Goal: Information Seeking & Learning: Learn about a topic

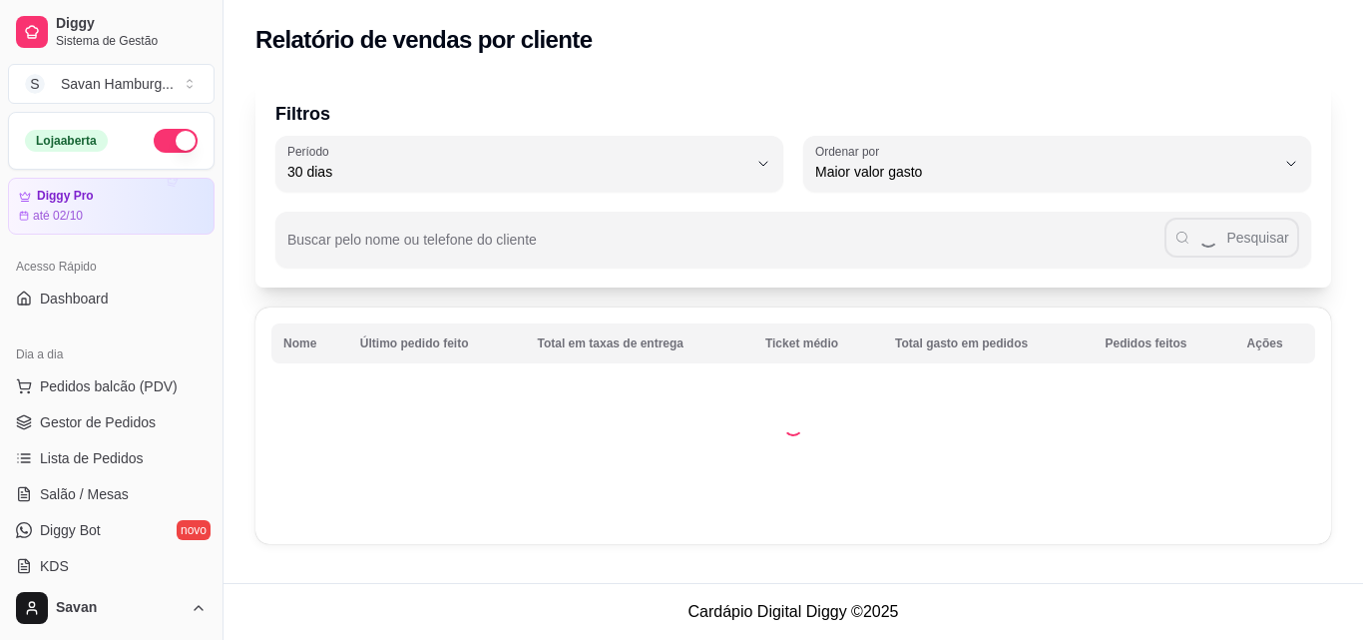
select select "30"
select select "HIGHEST_TOTAL_SPENT_WITH_ORDERS"
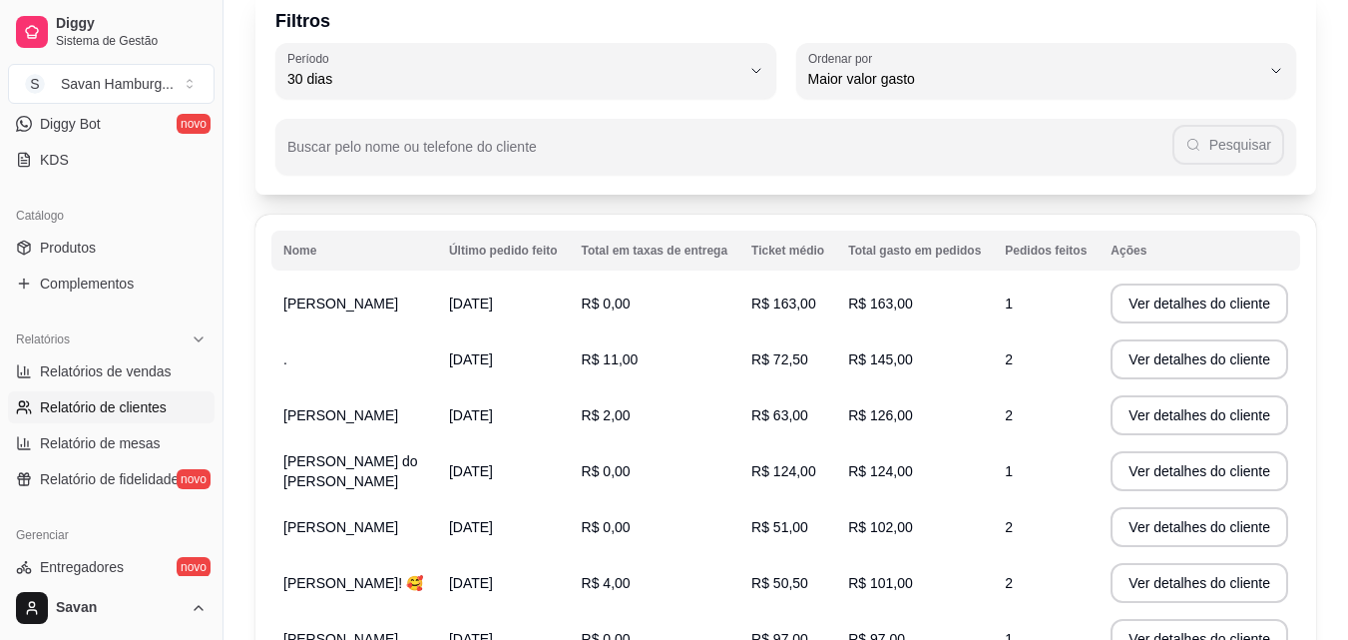
scroll to position [96, 0]
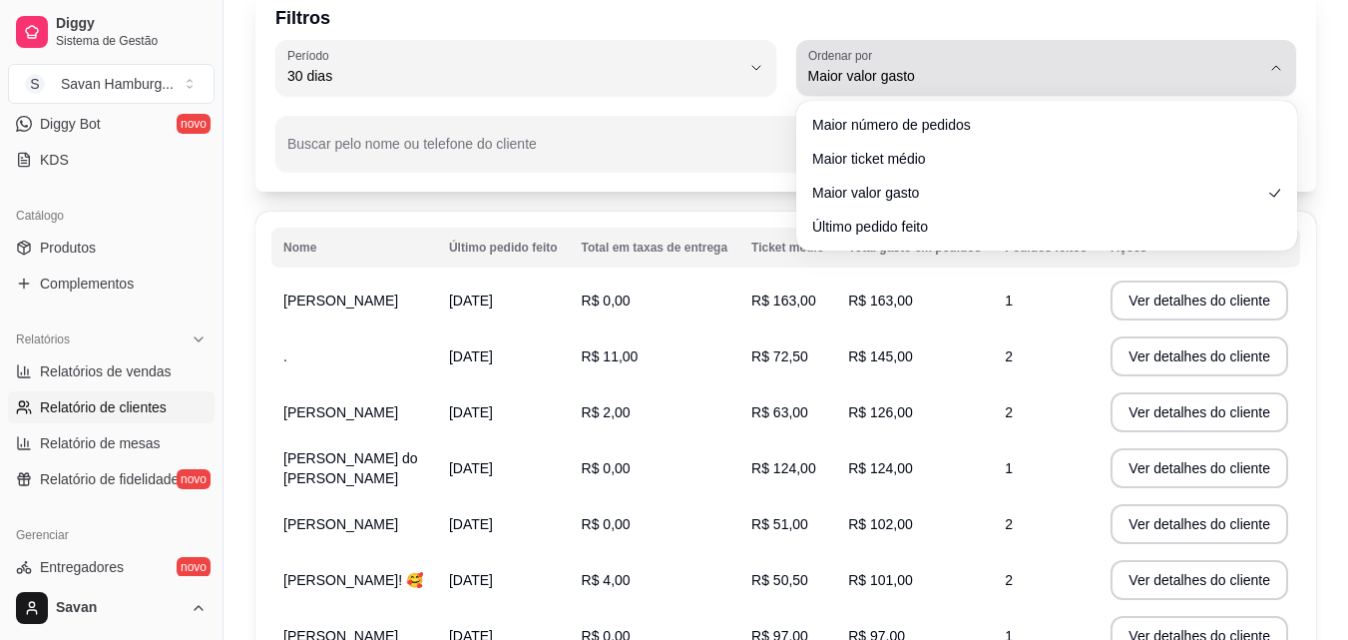
click at [1193, 80] on span "Maior valor gasto" at bounding box center [1034, 76] width 453 height 20
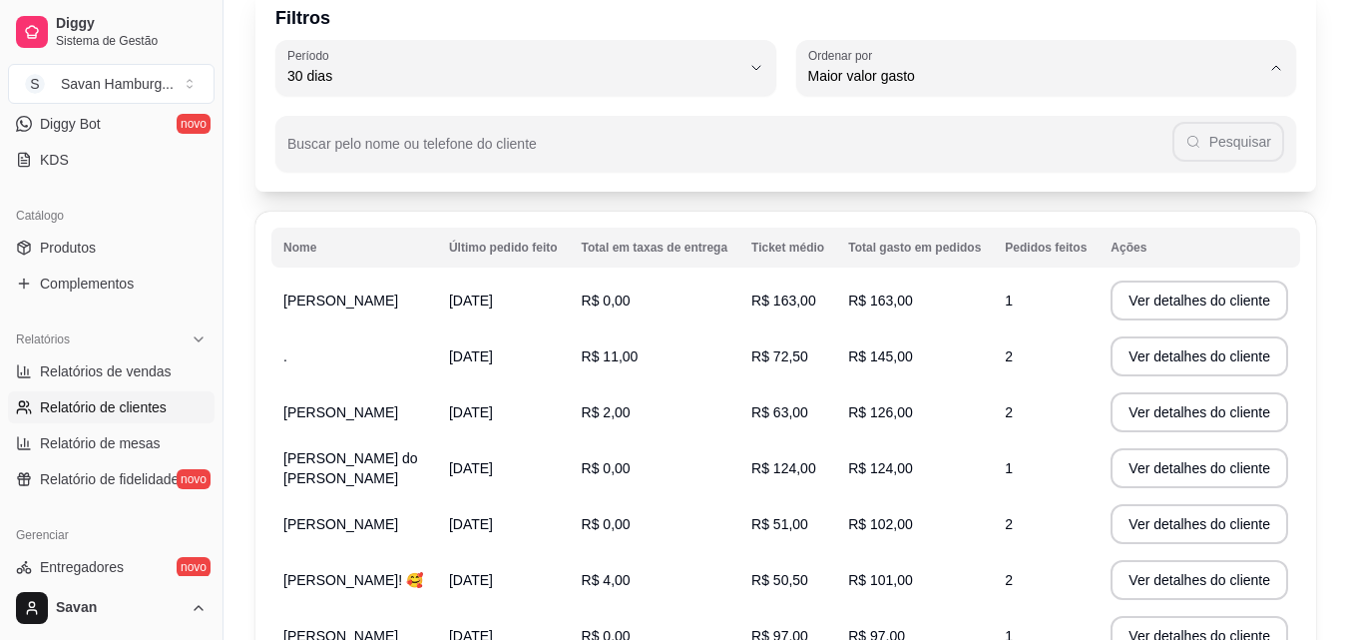
click at [969, 138] on li "Maior número de pedidos" at bounding box center [1045, 124] width 465 height 31
type input "HIGHEST_ORDER_COUNT"
select select "HIGHEST_ORDER_COUNT"
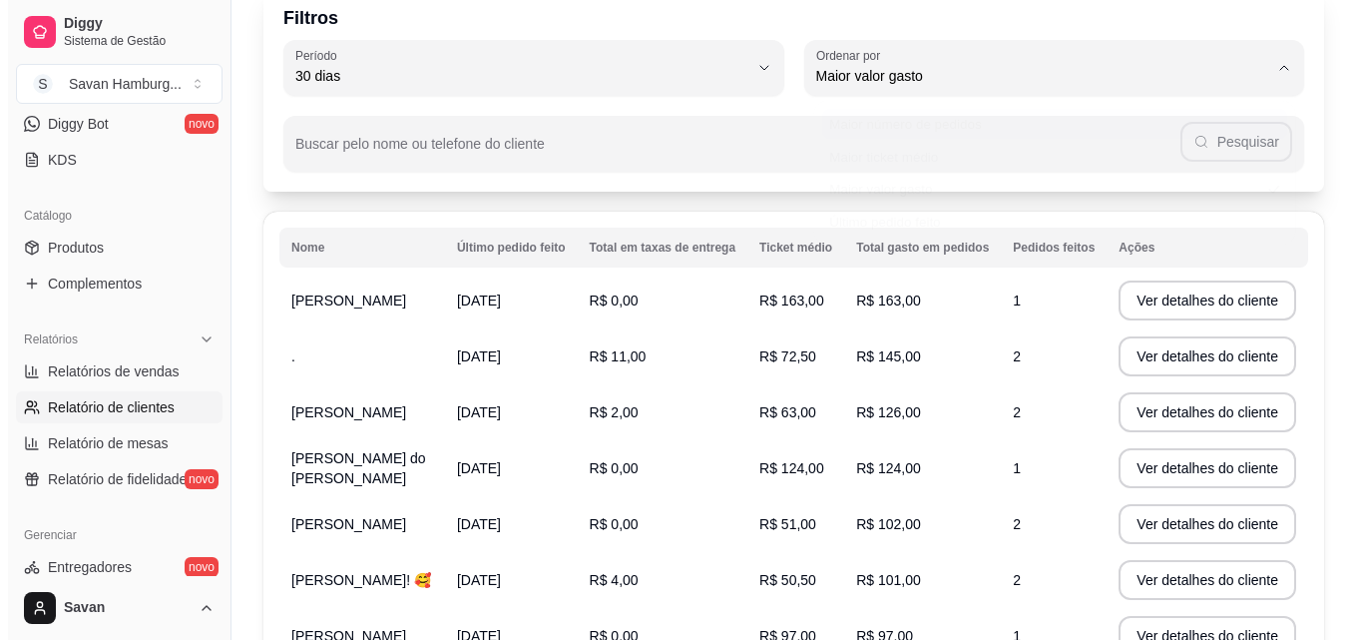
scroll to position [0, 0]
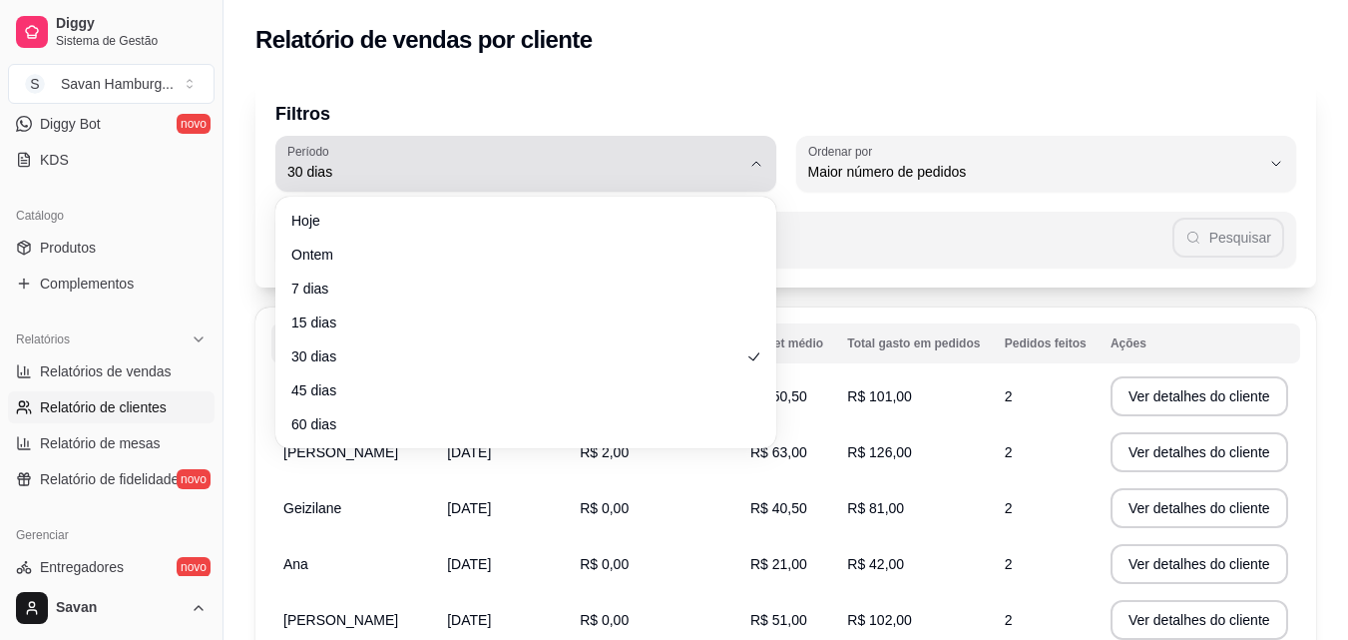
click at [741, 164] on button "Período 30 dias" at bounding box center [525, 164] width 501 height 56
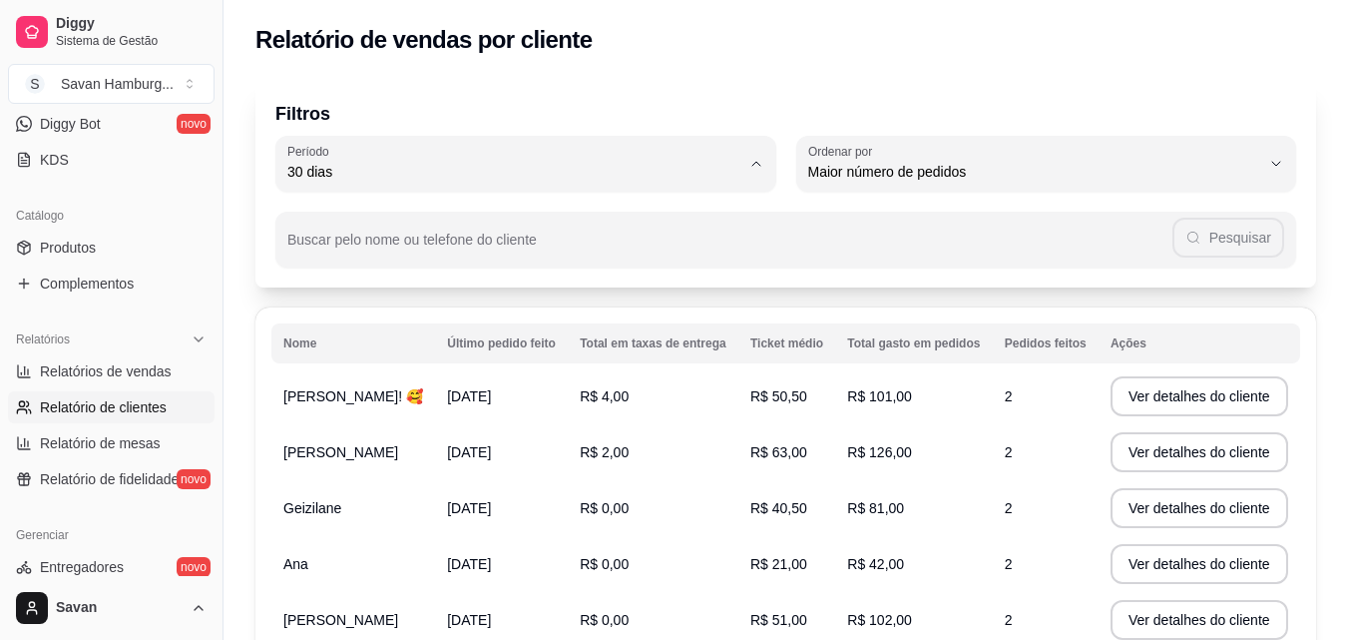
click at [397, 424] on span "60 dias" at bounding box center [515, 414] width 431 height 19
type input "60"
select select "60"
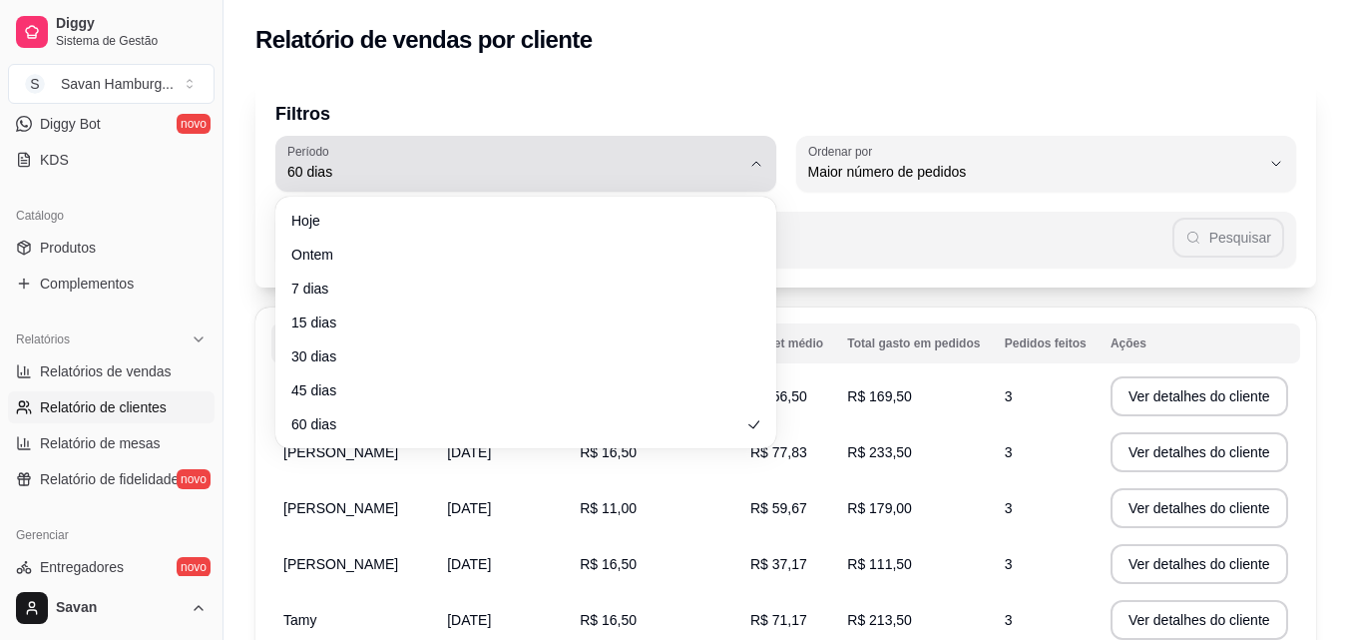
click at [699, 159] on div "60 dias" at bounding box center [513, 164] width 453 height 40
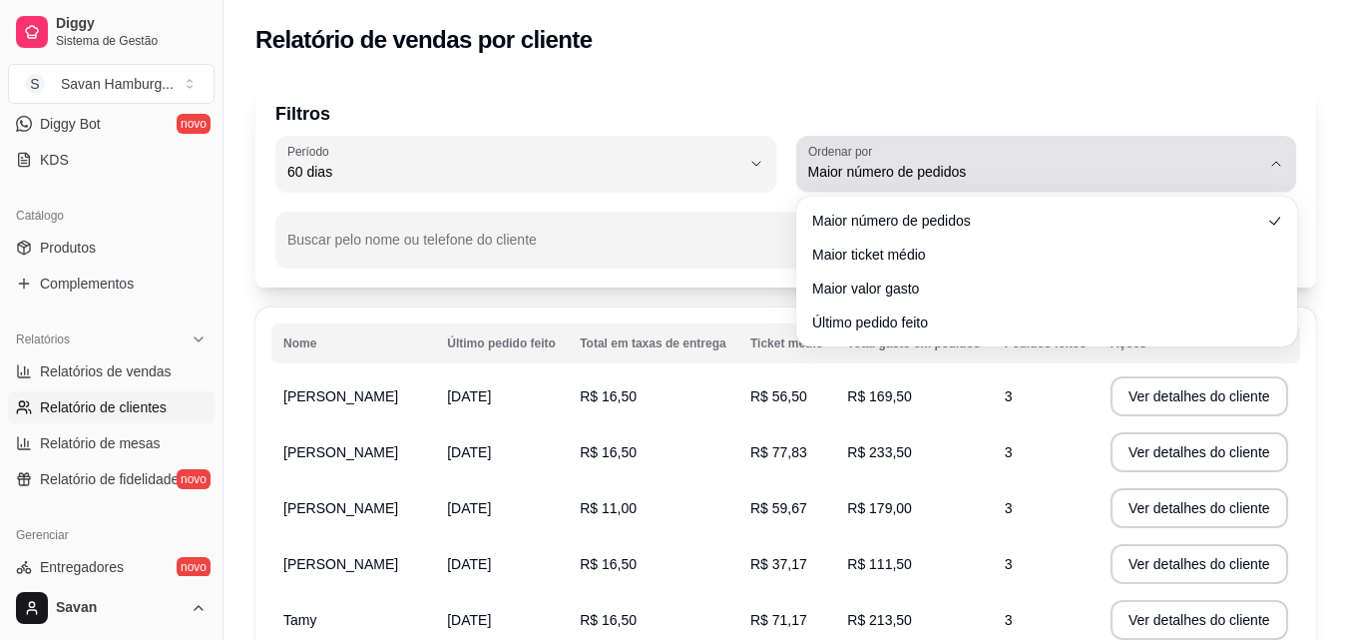
click at [930, 185] on button "Ordenar por Maior número de pedidos" at bounding box center [1046, 164] width 501 height 56
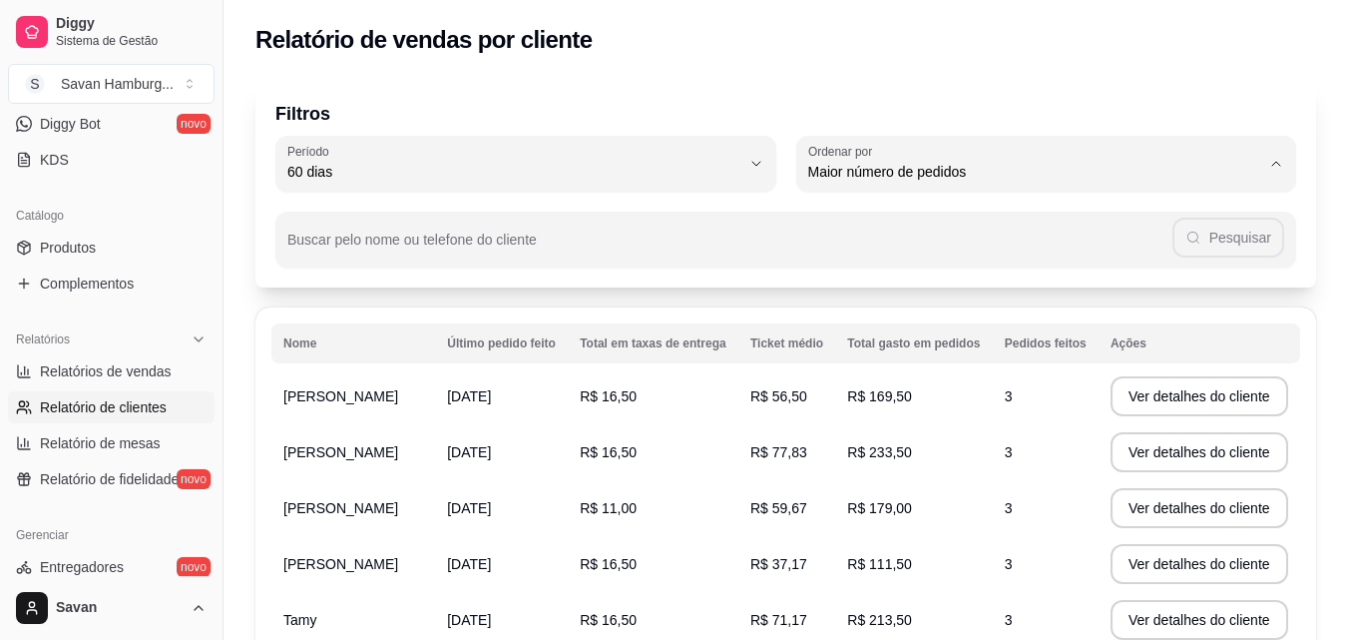
click at [920, 293] on span "Maior valor gasto" at bounding box center [1036, 284] width 431 height 19
type input "HIGHEST_TOTAL_SPENT_WITH_ORDERS"
select select "HIGHEST_TOTAL_SPENT_WITH_ORDERS"
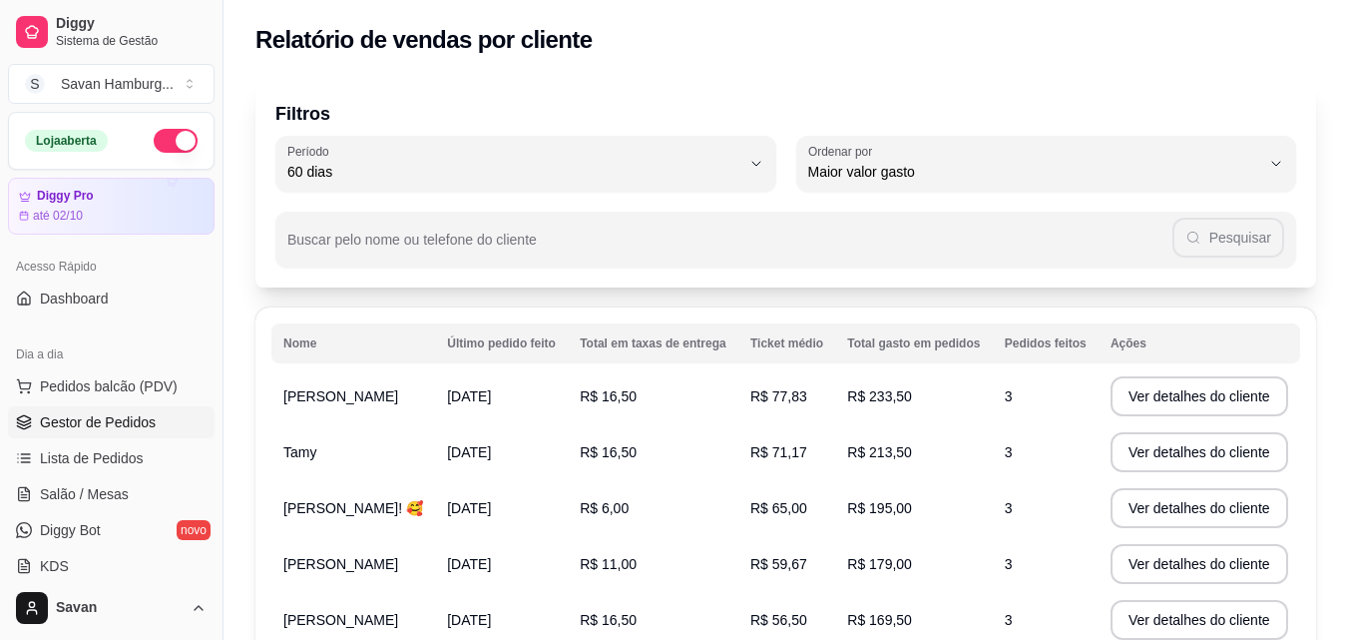
click at [79, 427] on span "Gestor de Pedidos" at bounding box center [98, 422] width 116 height 20
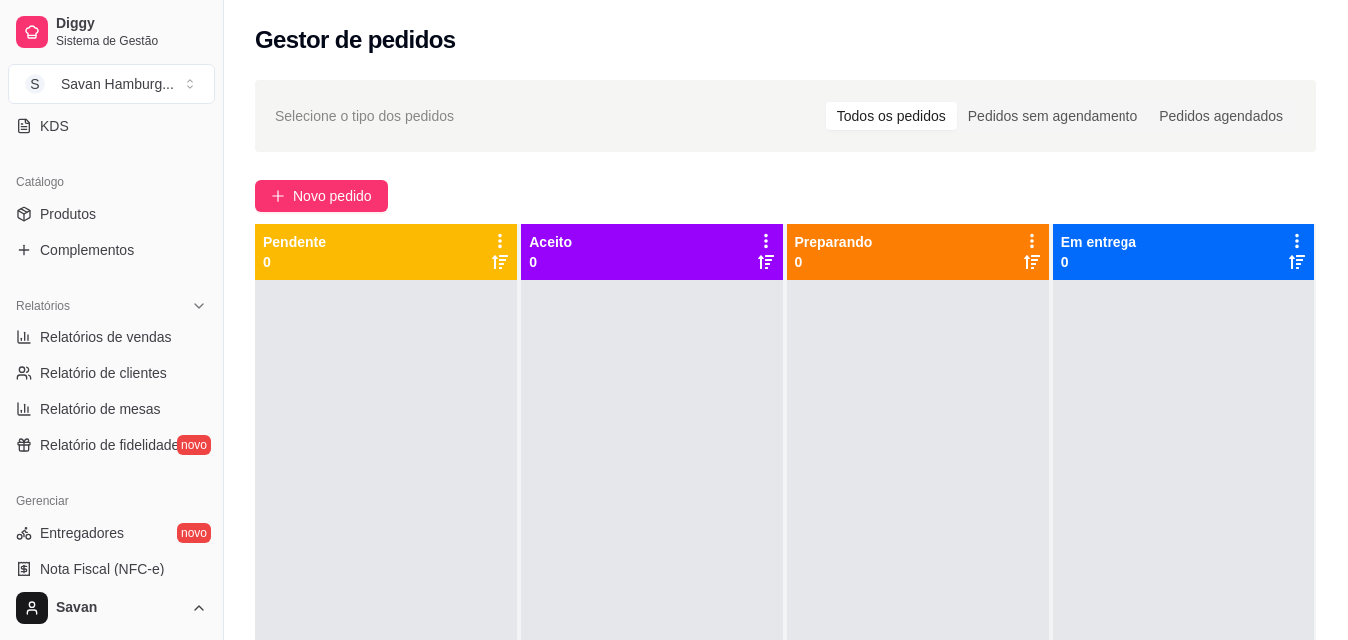
scroll to position [441, 0]
click at [116, 381] on span "Relatório de clientes" at bounding box center [103, 372] width 127 height 20
select select "30"
select select "HIGHEST_TOTAL_SPENT_WITH_ORDERS"
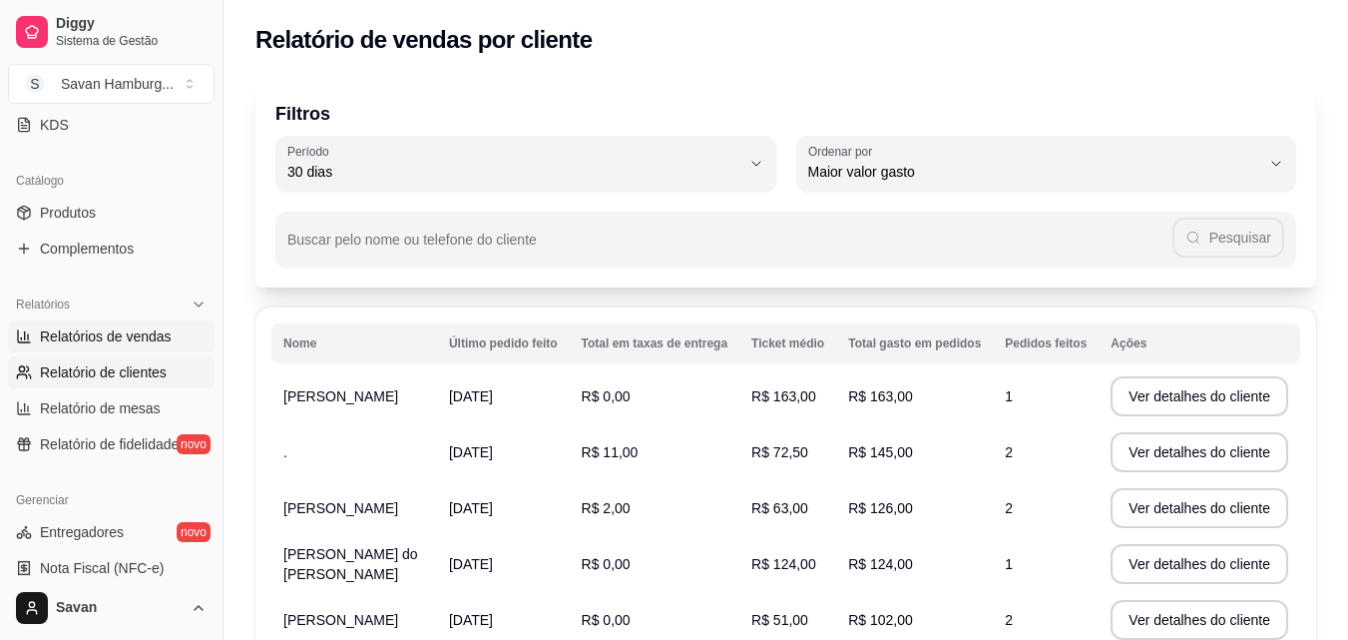
click at [107, 340] on span "Relatórios de vendas" at bounding box center [106, 336] width 132 height 20
select select "ALL"
select select "0"
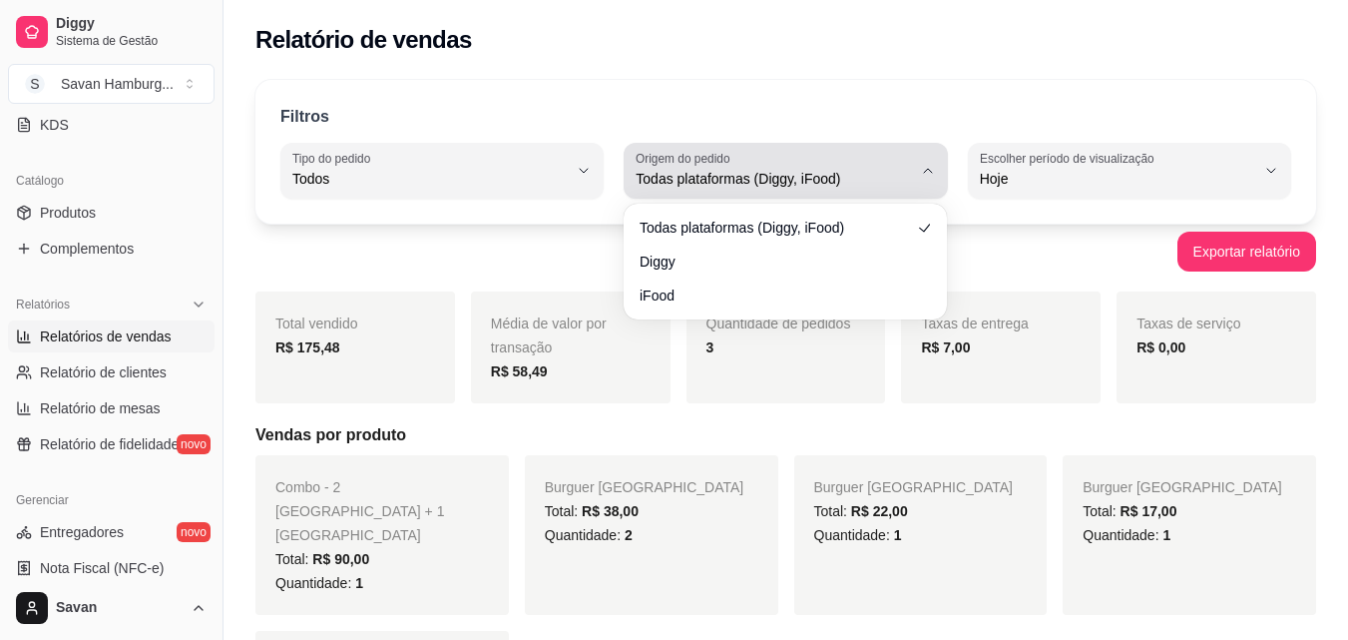
click at [825, 183] on span "Todas plataformas (Diggy, iFood)" at bounding box center [773, 179] width 275 height 20
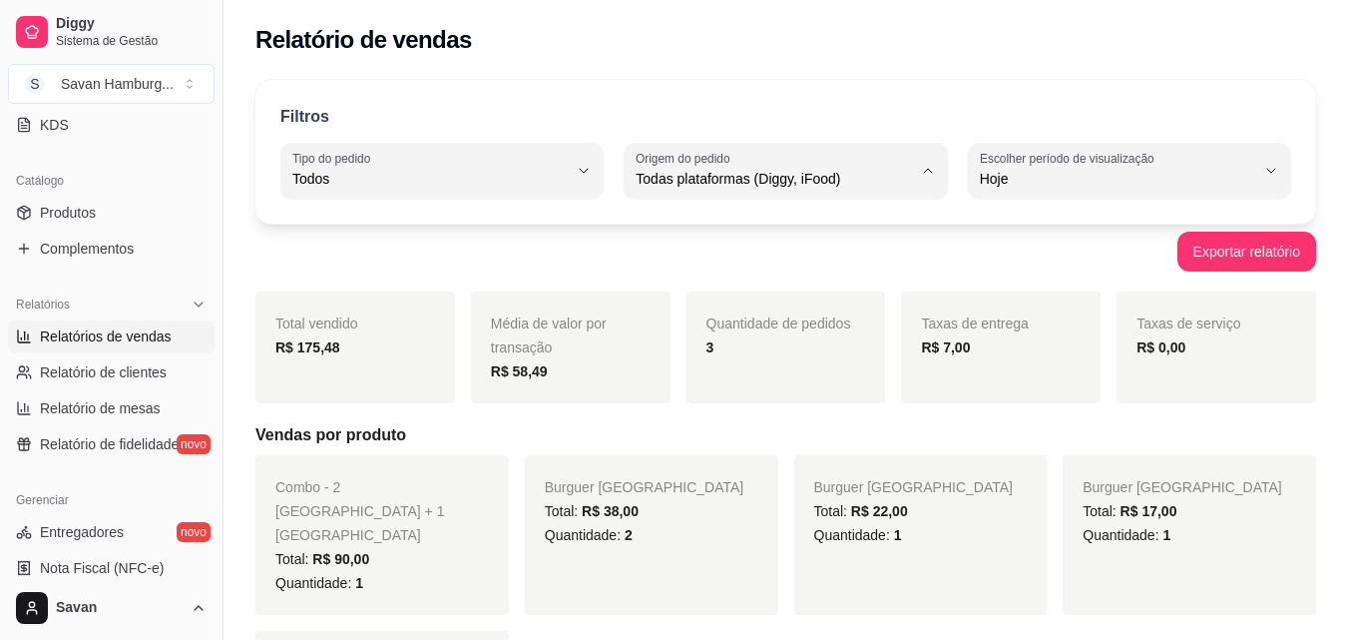
click at [673, 263] on span "Diggy" at bounding box center [776, 258] width 260 height 19
type input "DIGGY"
select select "DIGGY"
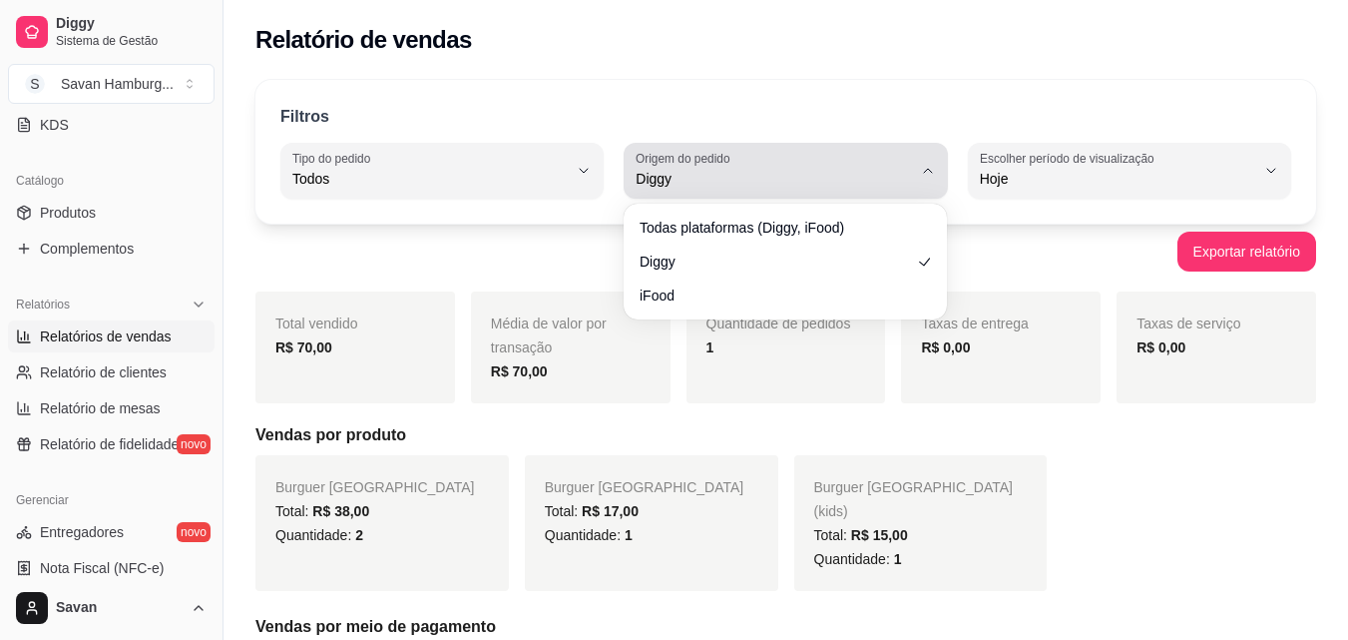
click at [832, 185] on span "Diggy" at bounding box center [773, 179] width 275 height 20
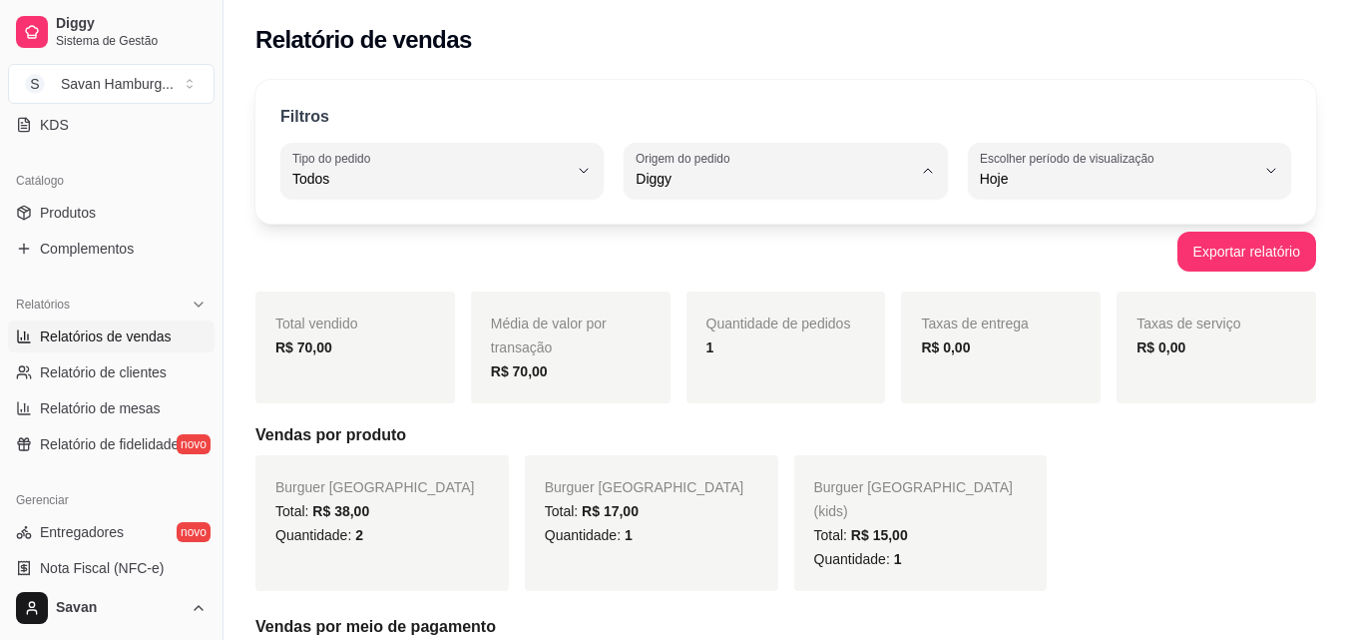
click at [695, 300] on span "iFood" at bounding box center [776, 291] width 260 height 19
type input "IFOOD"
select select "IFOOD"
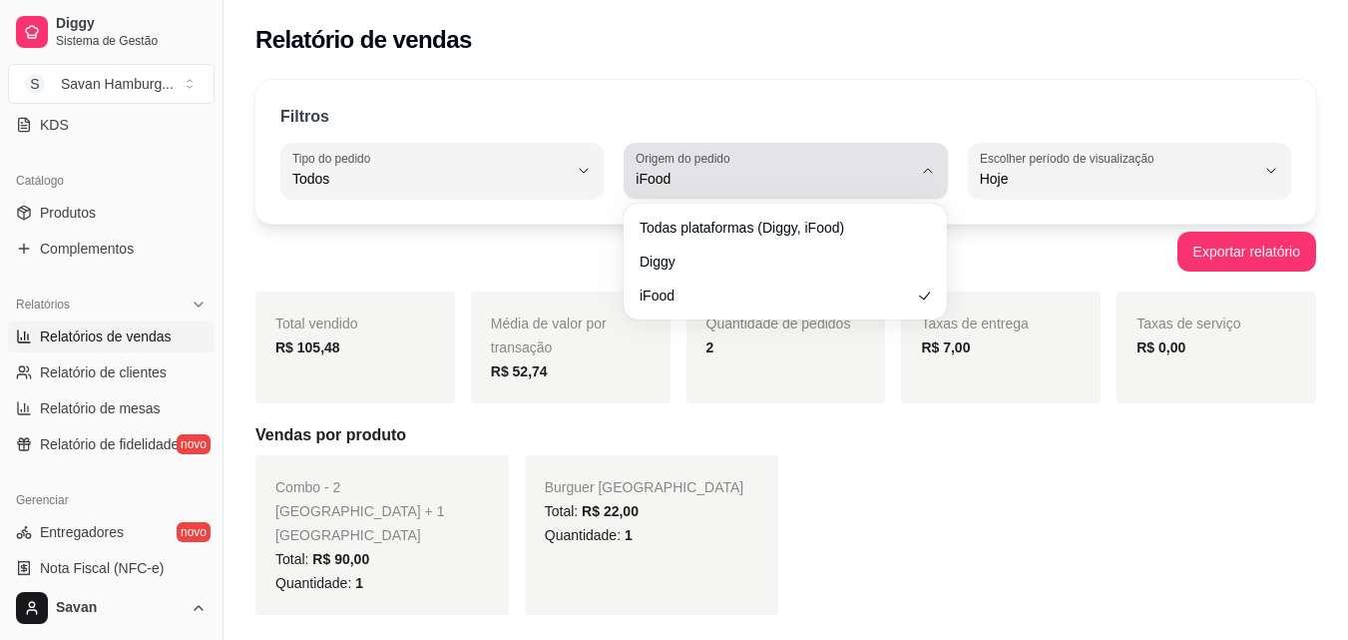
click at [696, 181] on span "iFood" at bounding box center [773, 179] width 275 height 20
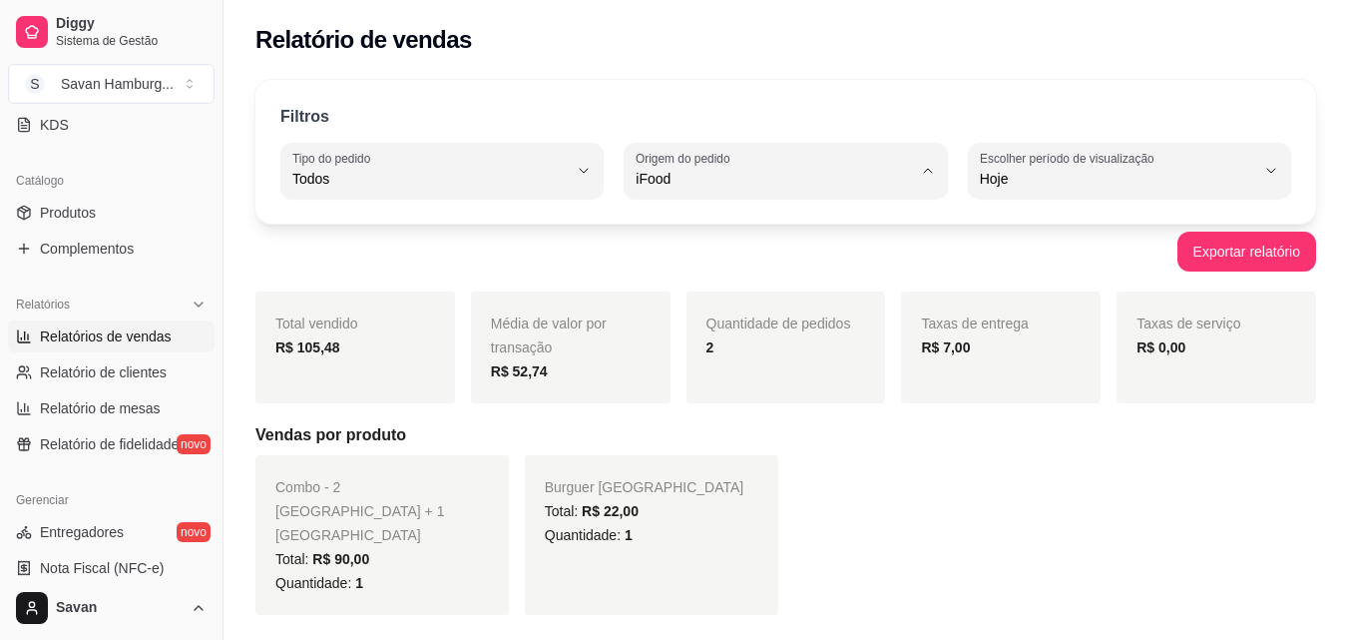
click at [678, 261] on span "Diggy" at bounding box center [776, 258] width 260 height 19
type input "DIGGY"
select select "DIGGY"
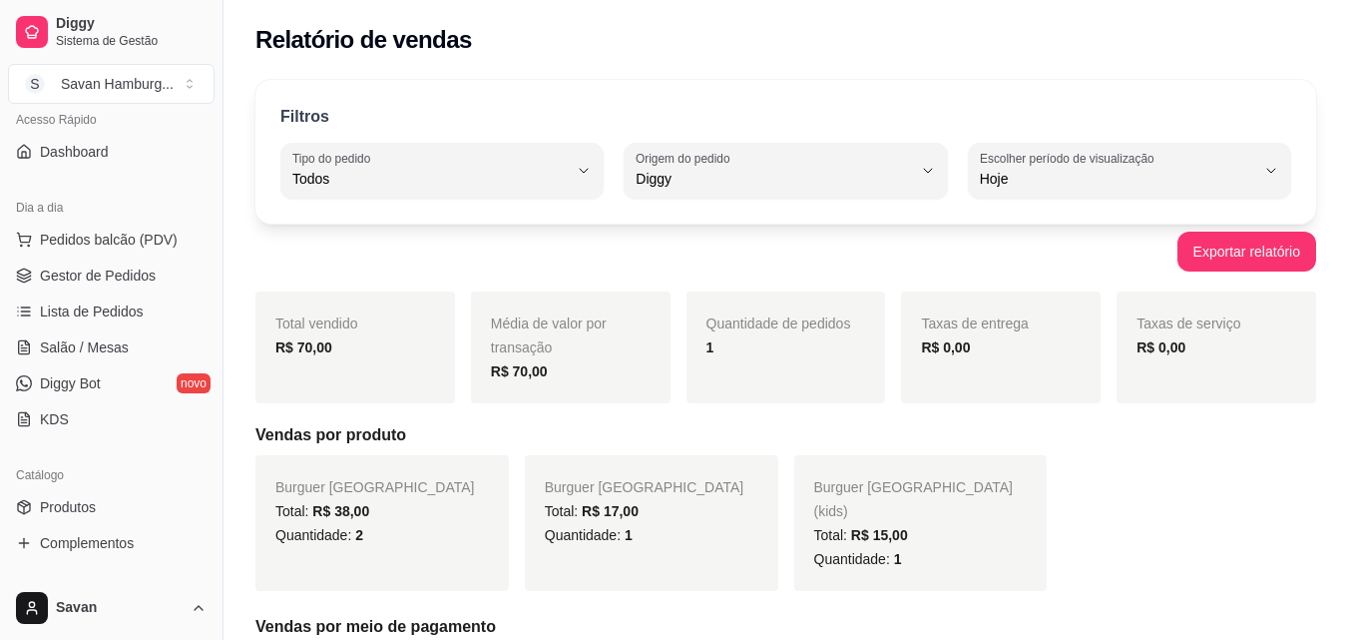
scroll to position [0, 0]
